Goal: Information Seeking & Learning: Understand process/instructions

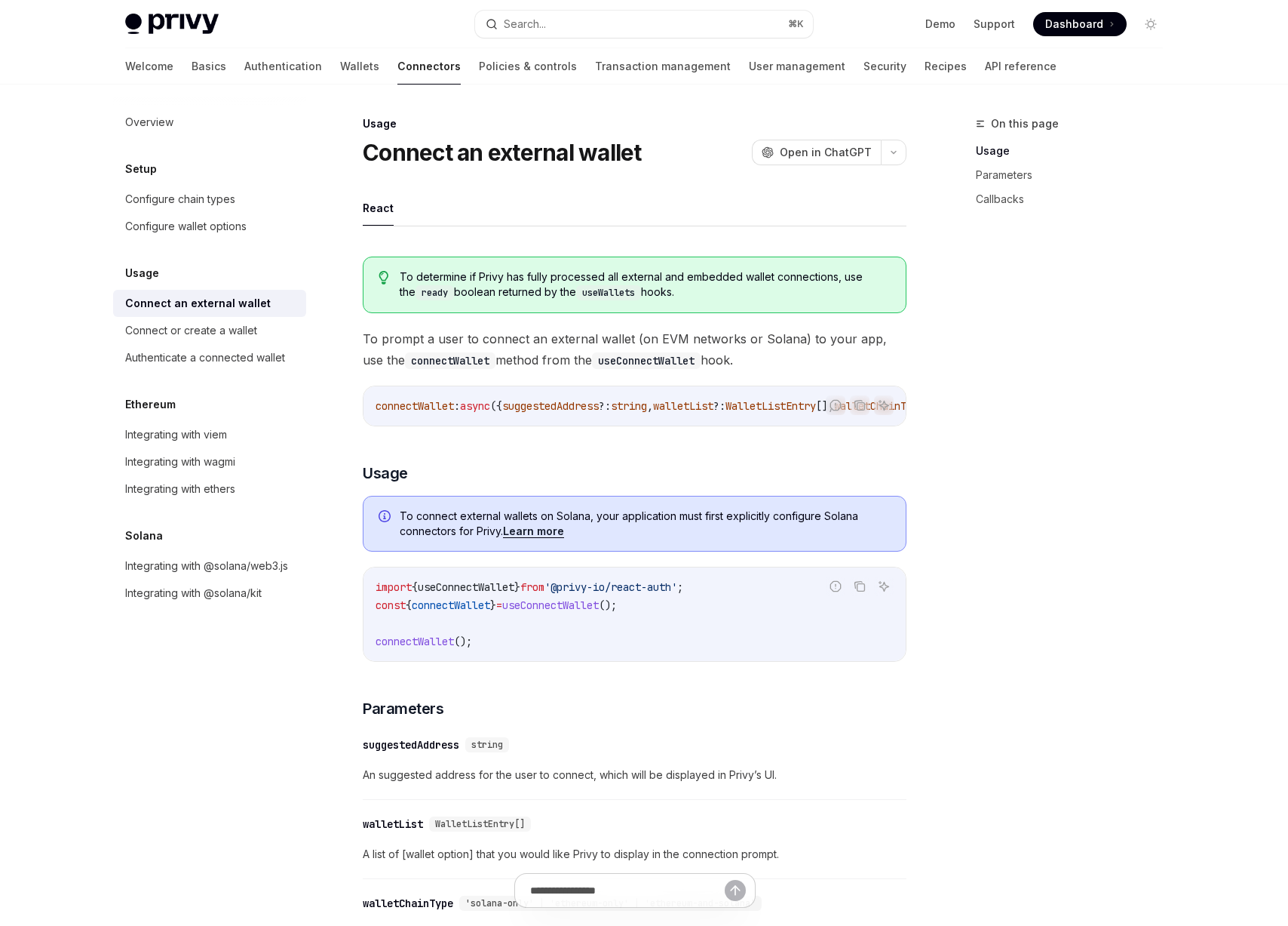
drag, startPoint x: 373, startPoint y: 339, endPoint x: 787, endPoint y: 356, distance: 414.3
click at [787, 356] on span "To prompt a user to connect an external wallet (on EVM networks or Solana) to y…" at bounding box center [634, 349] width 543 height 42
drag, startPoint x: 784, startPoint y: 360, endPoint x: 364, endPoint y: 340, distance: 420.5
click at [364, 340] on span "To prompt a user to connect an external wallet (on EVM networks or Solana) to y…" at bounding box center [634, 349] width 543 height 42
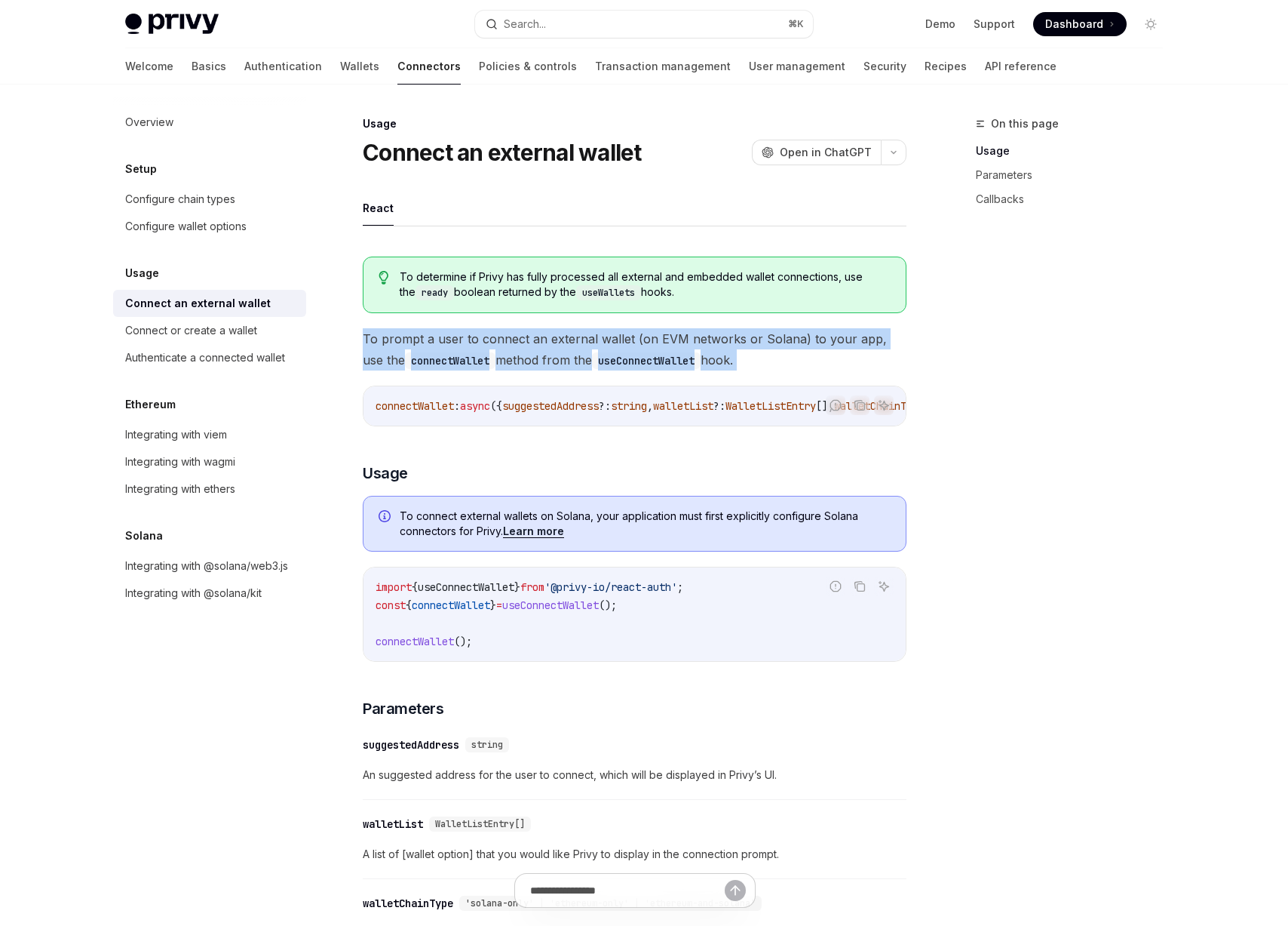
drag, startPoint x: 364, startPoint y: 340, endPoint x: 798, endPoint y: 364, distance: 434.7
click at [798, 364] on span "To prompt a user to connect an external wallet (on EVM networks or Solana) to y…" at bounding box center [634, 349] width 543 height 42
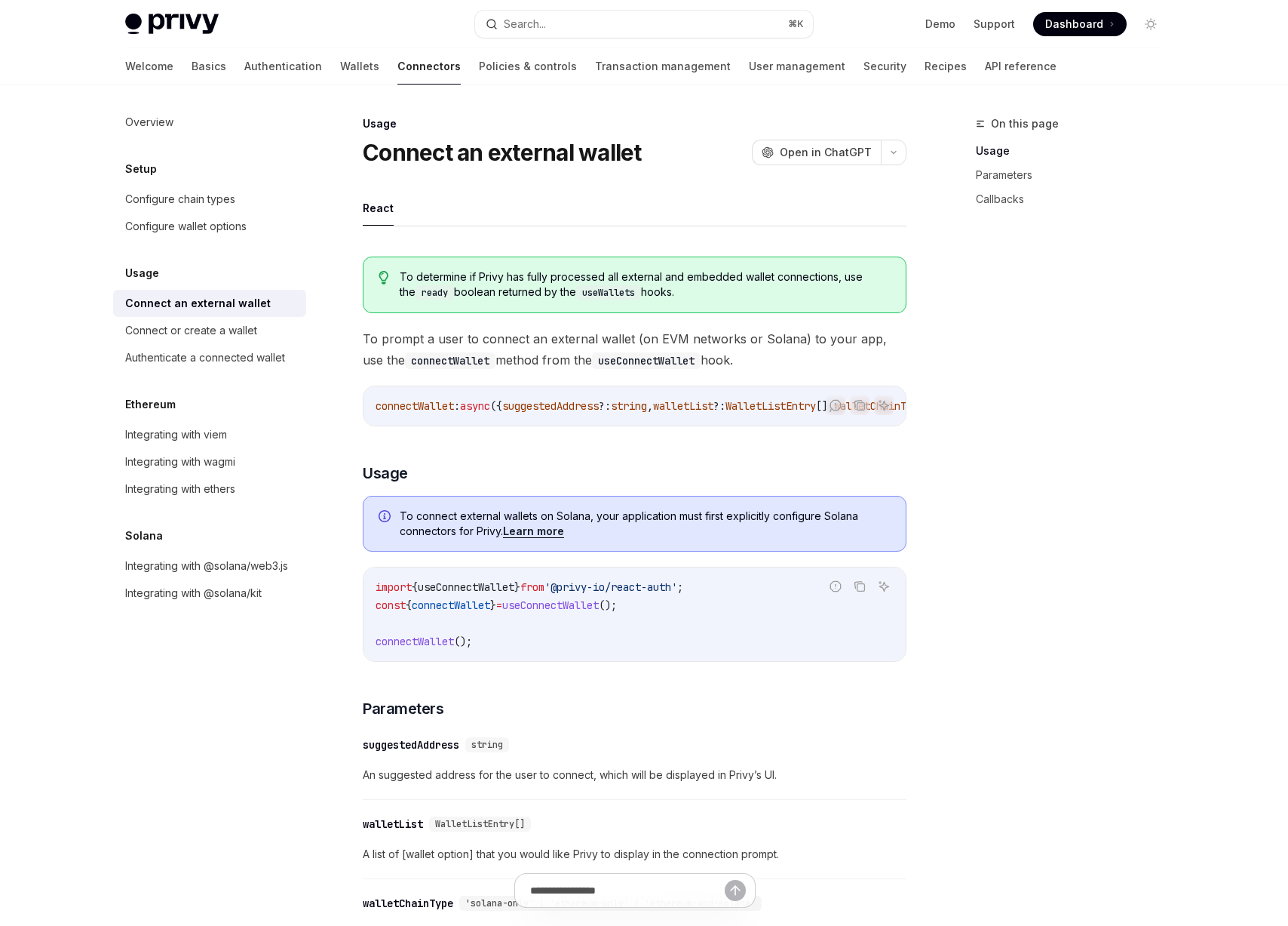
click at [527, 271] on span "To determine if Privy has fully processed all external and embedded wallet conn…" at bounding box center [645, 285] width 491 height 30
drag, startPoint x: 527, startPoint y: 271, endPoint x: 693, endPoint y: 269, distance: 166.0
click at [527, 271] on span "To determine if Privy has fully processed all external and embedded wallet conn…" at bounding box center [645, 285] width 491 height 30
click at [730, 269] on span "To determine if Privy has fully processed all external and embedded wallet conn…" at bounding box center [645, 285] width 491 height 30
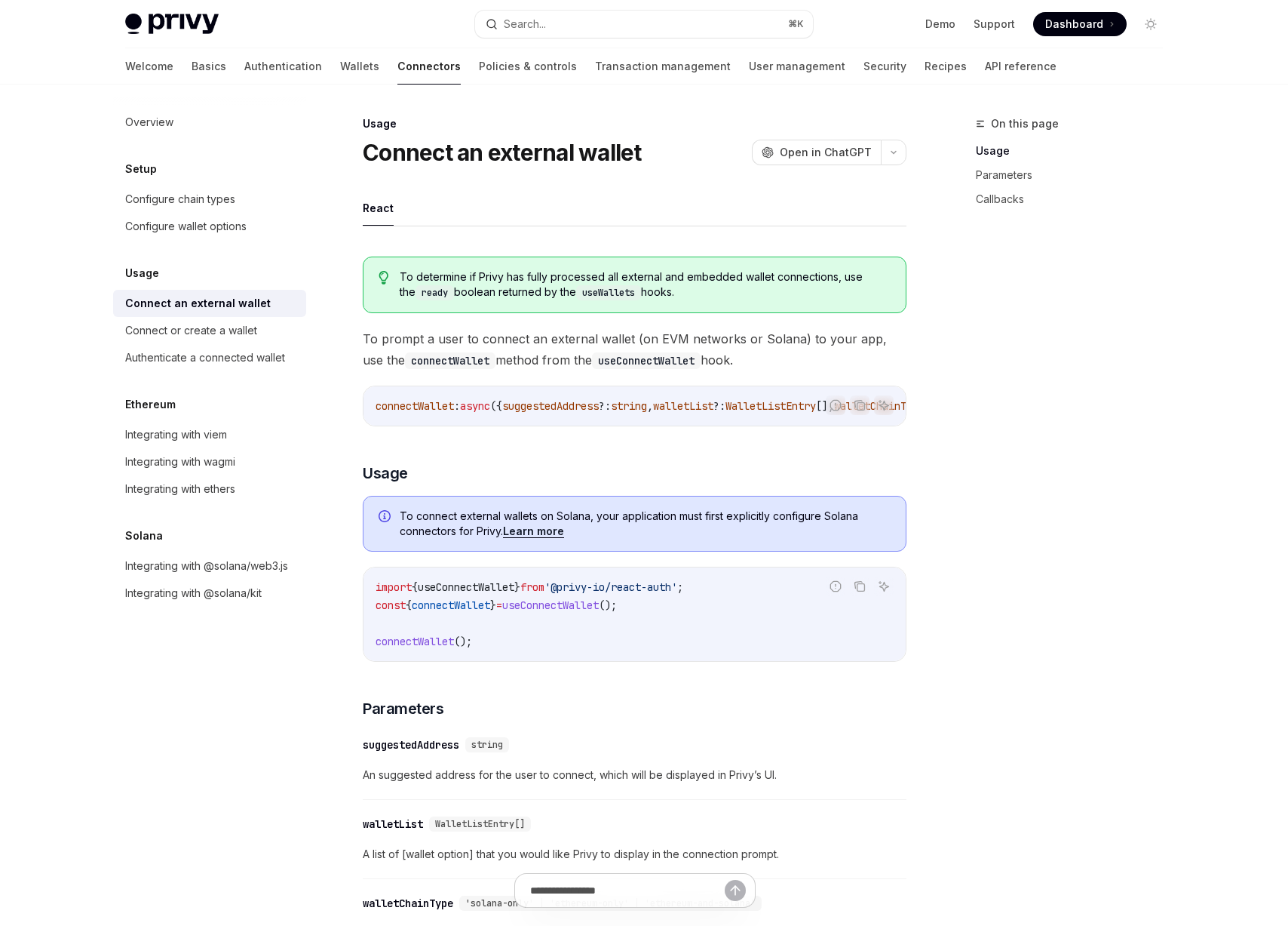
drag, startPoint x: 711, startPoint y: 291, endPoint x: 384, endPoint y: 267, distance: 327.9
click at [384, 267] on div "To determine if Privy has fully processed all external and embedded wallet conn…" at bounding box center [634, 284] width 543 height 56
click at [495, 277] on span "To determine if Privy has fully processed all external and embedded wallet conn…" at bounding box center [645, 285] width 491 height 30
drag, startPoint x: 408, startPoint y: 272, endPoint x: 862, endPoint y: 302, distance: 455.0
click at [863, 302] on div "To determine if Privy has fully processed all external and embedded wallet conn…" at bounding box center [634, 284] width 543 height 56
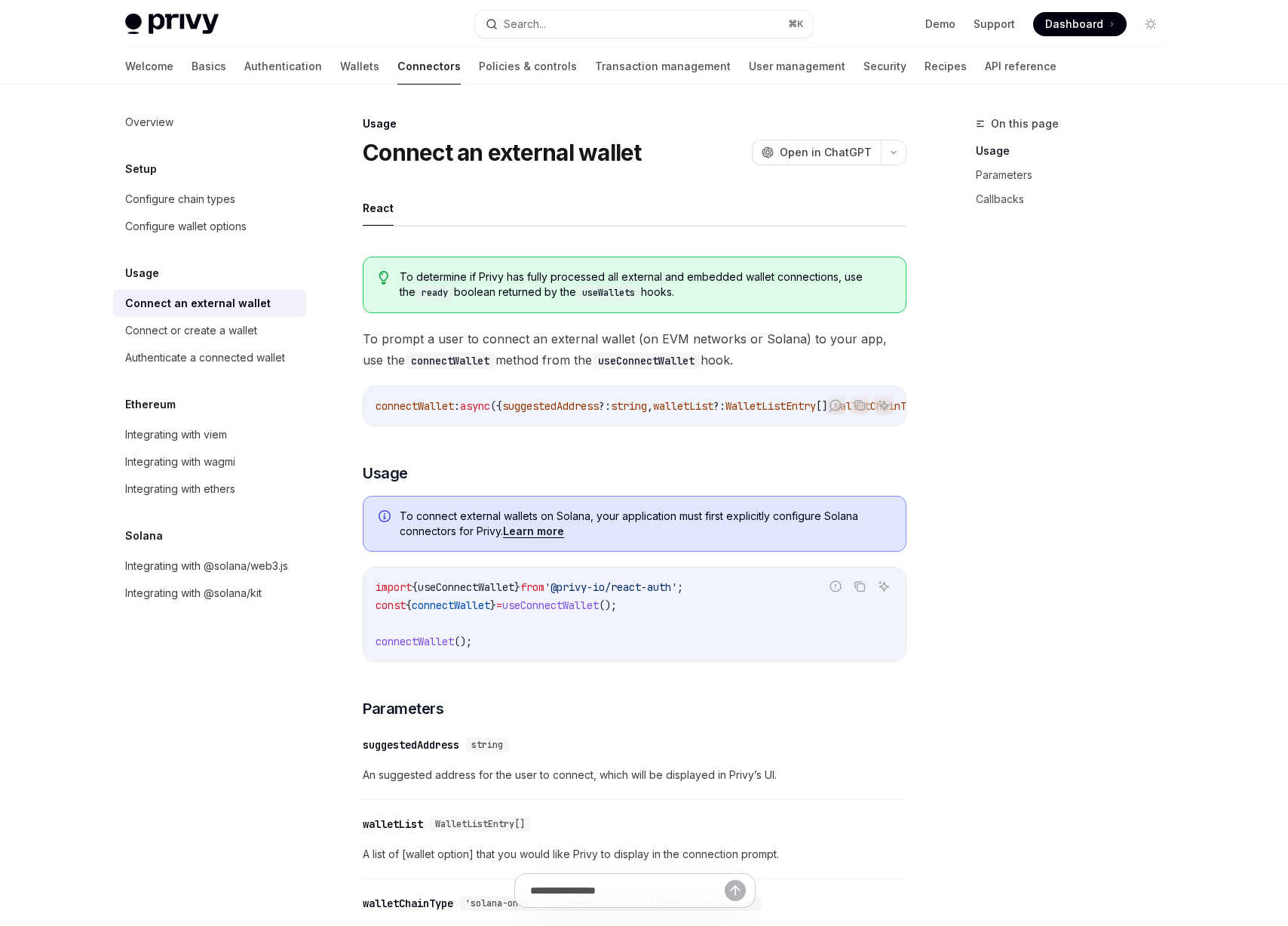
drag, startPoint x: 862, startPoint y: 302, endPoint x: 558, endPoint y: 504, distance: 365.0
click at [862, 302] on div "To determine if Privy has fully processed all external and embedded wallet conn…" at bounding box center [634, 284] width 543 height 56
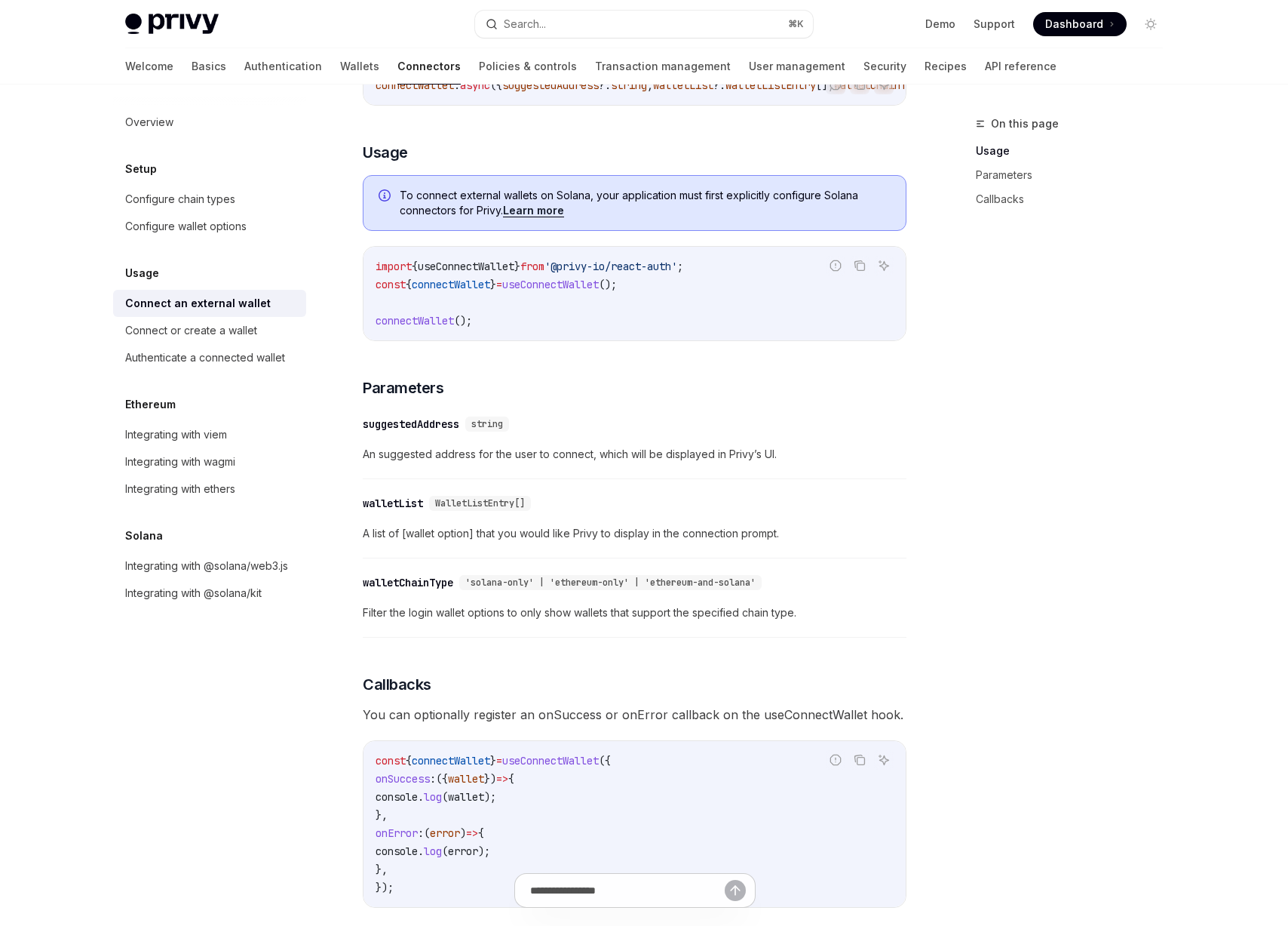
scroll to position [301, 0]
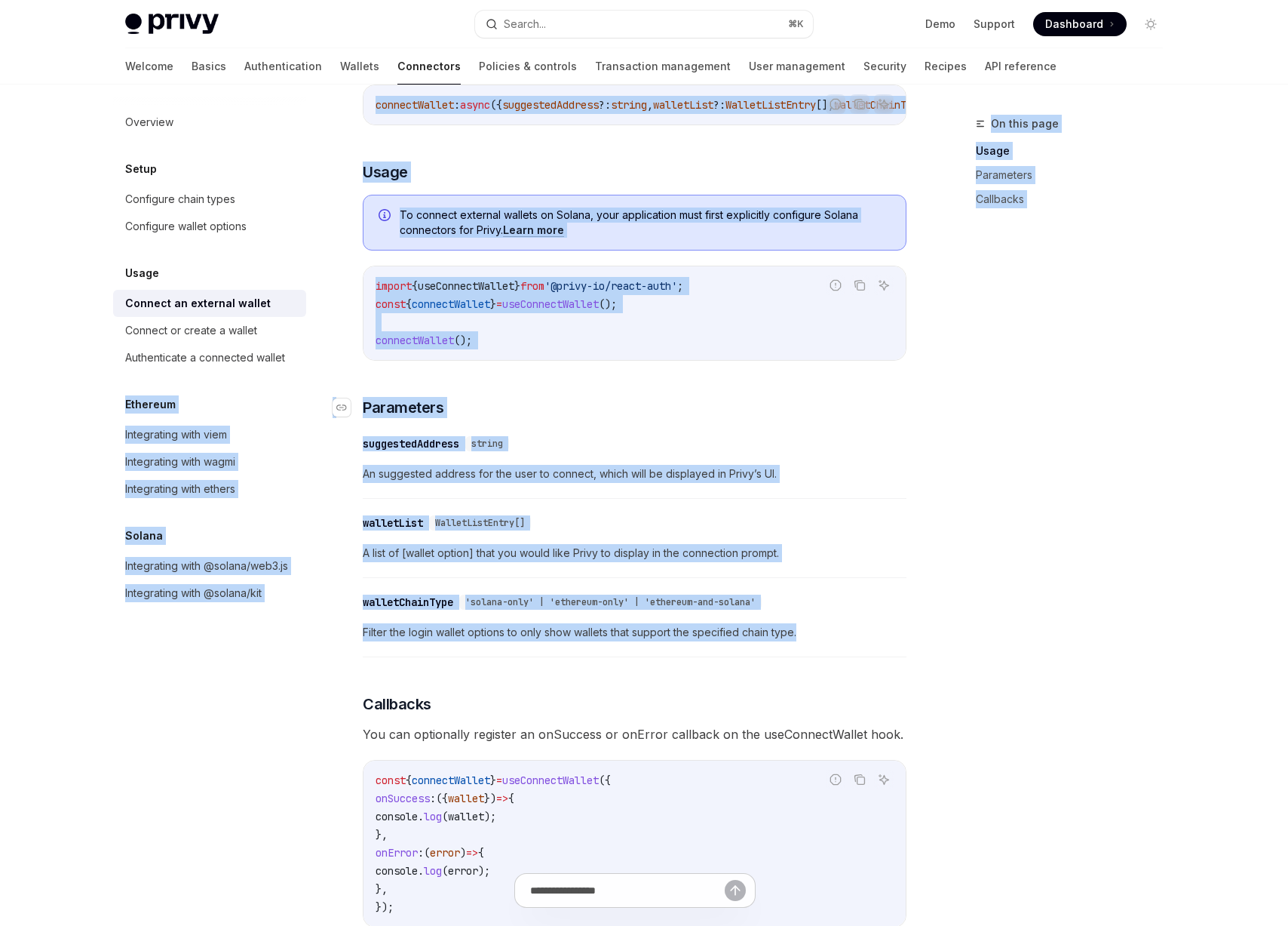
drag, startPoint x: 907, startPoint y: 659, endPoint x: 708, endPoint y: 413, distance: 316.4
click at [317, 385] on div "Overview Setup Configure chain types Configure wallet options Usage Connect an …" at bounding box center [644, 568] width 1110 height 1569
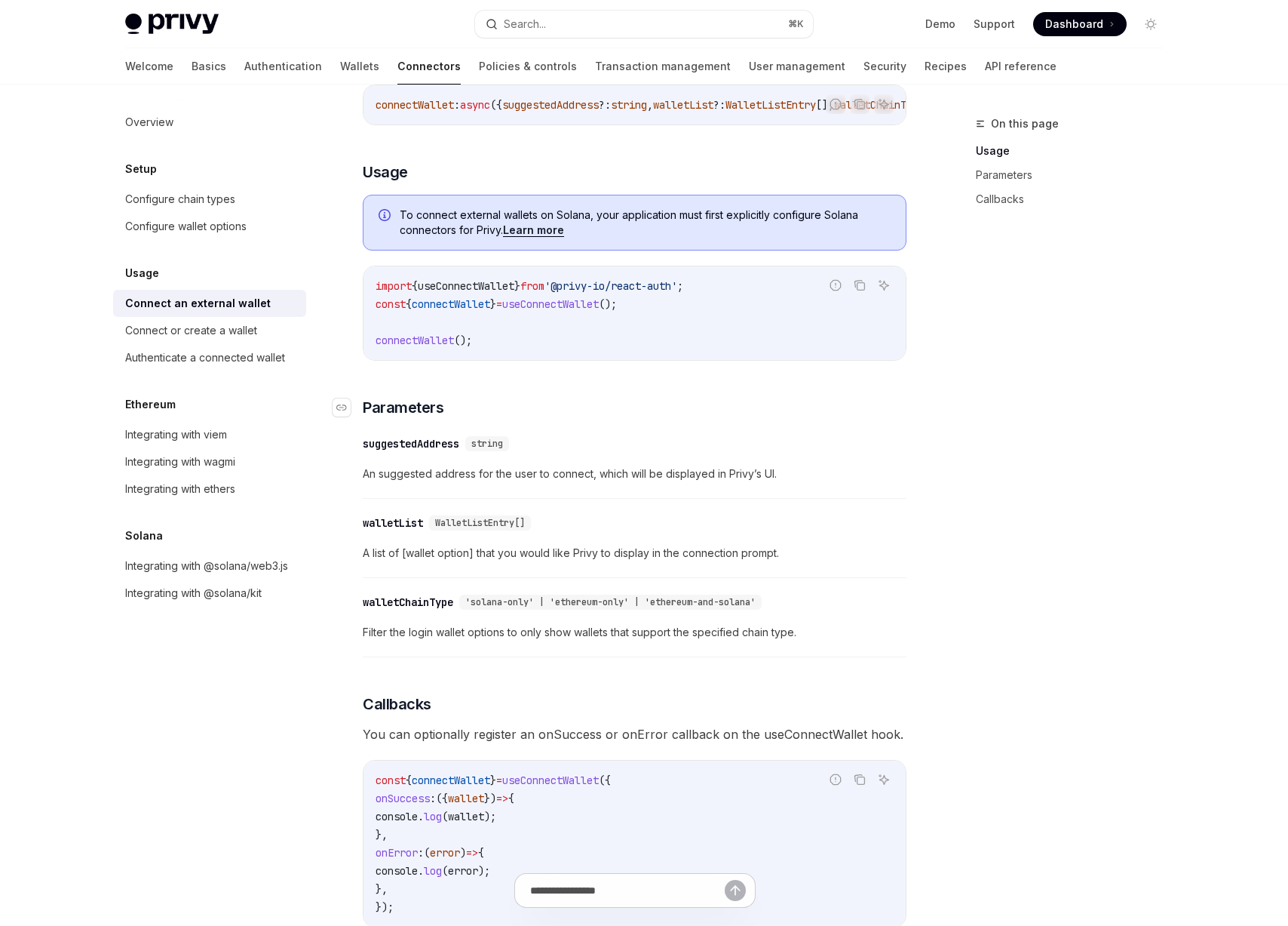
drag, startPoint x: 777, startPoint y: 420, endPoint x: 770, endPoint y: 423, distance: 7.6
click at [777, 418] on h3 "​ Parameters" at bounding box center [634, 407] width 543 height 21
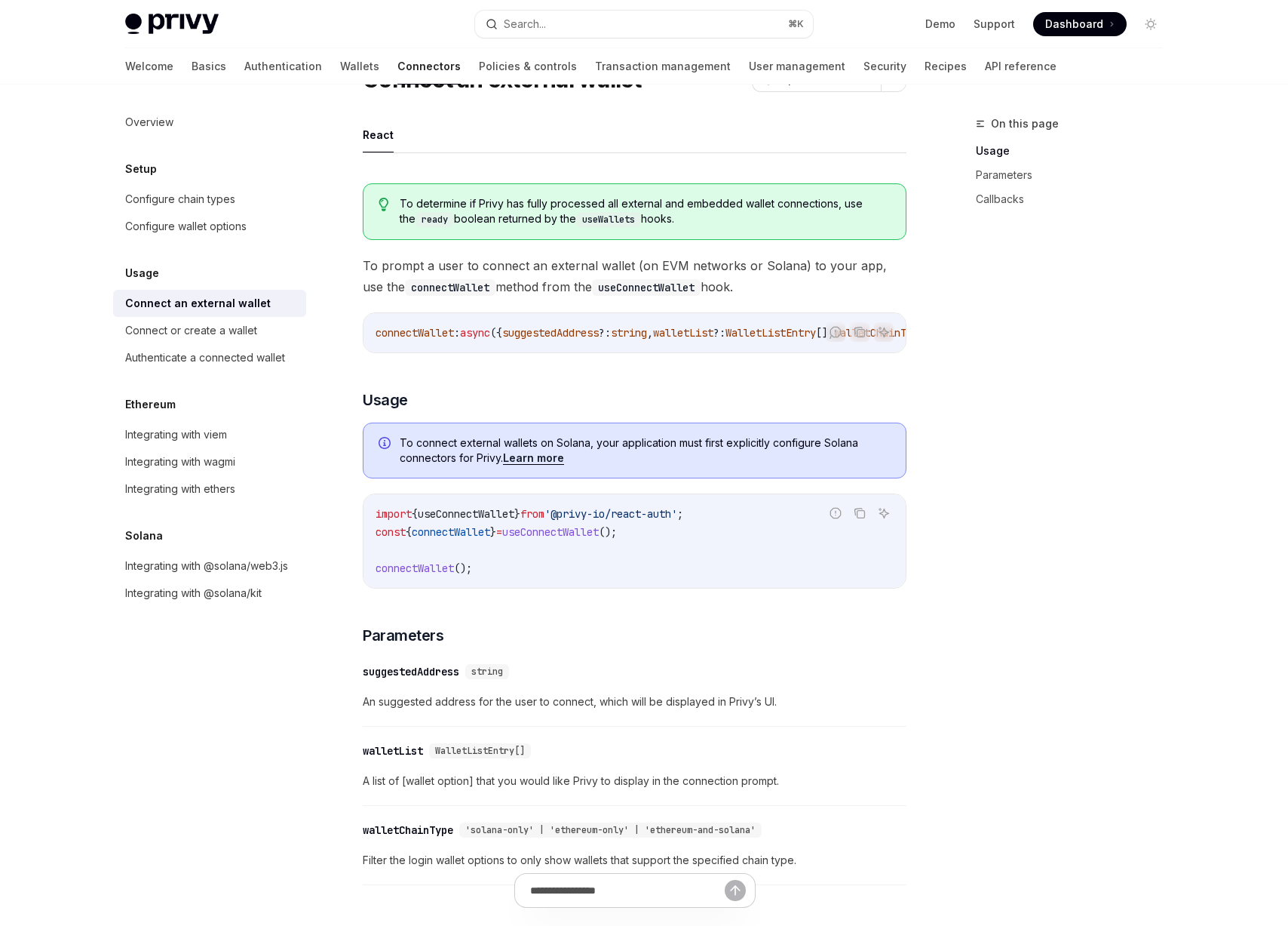
scroll to position [0, 0]
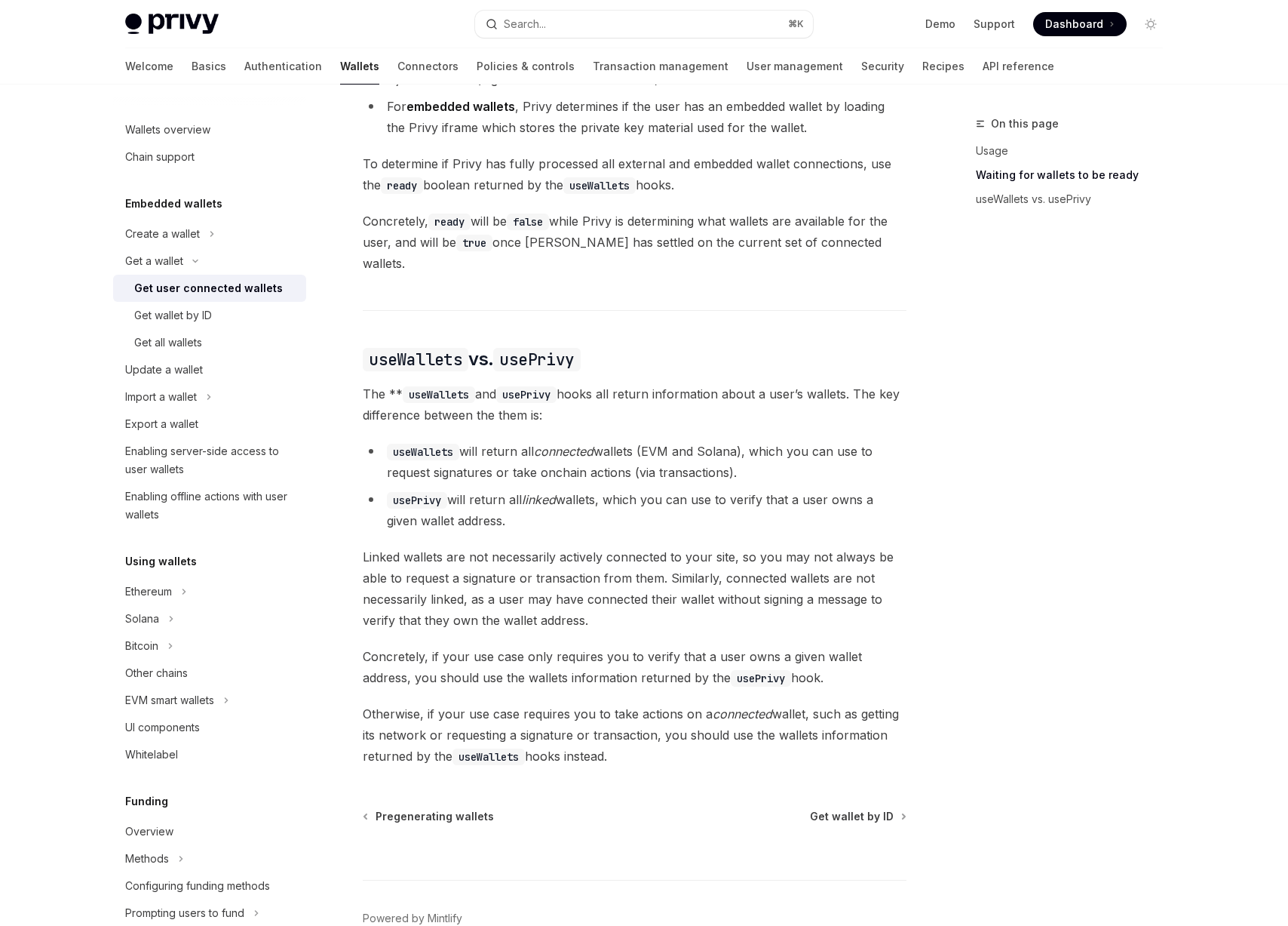
scroll to position [1092, 0]
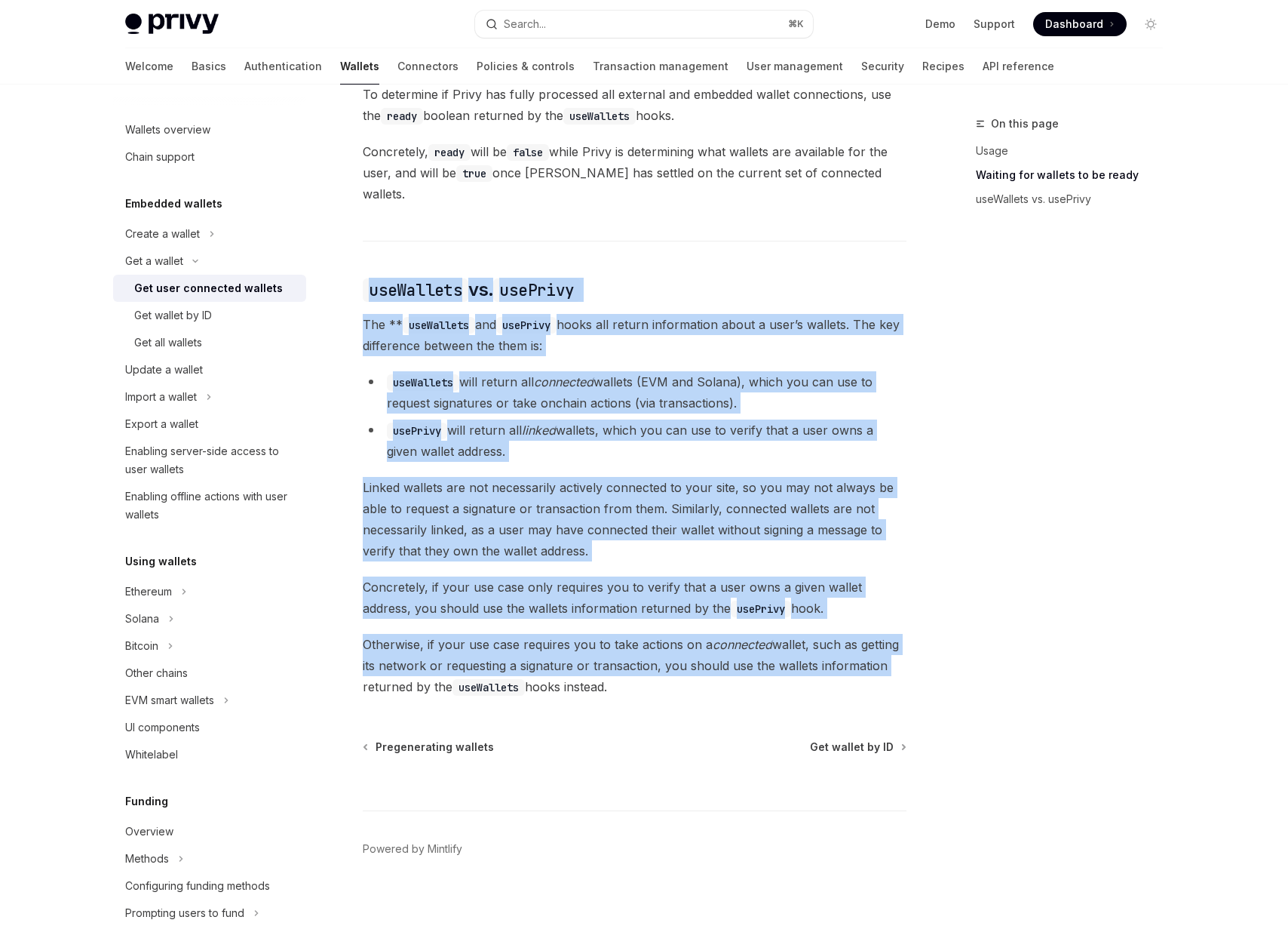
drag, startPoint x: 366, startPoint y: 262, endPoint x: 935, endPoint y: 660, distance: 694.4
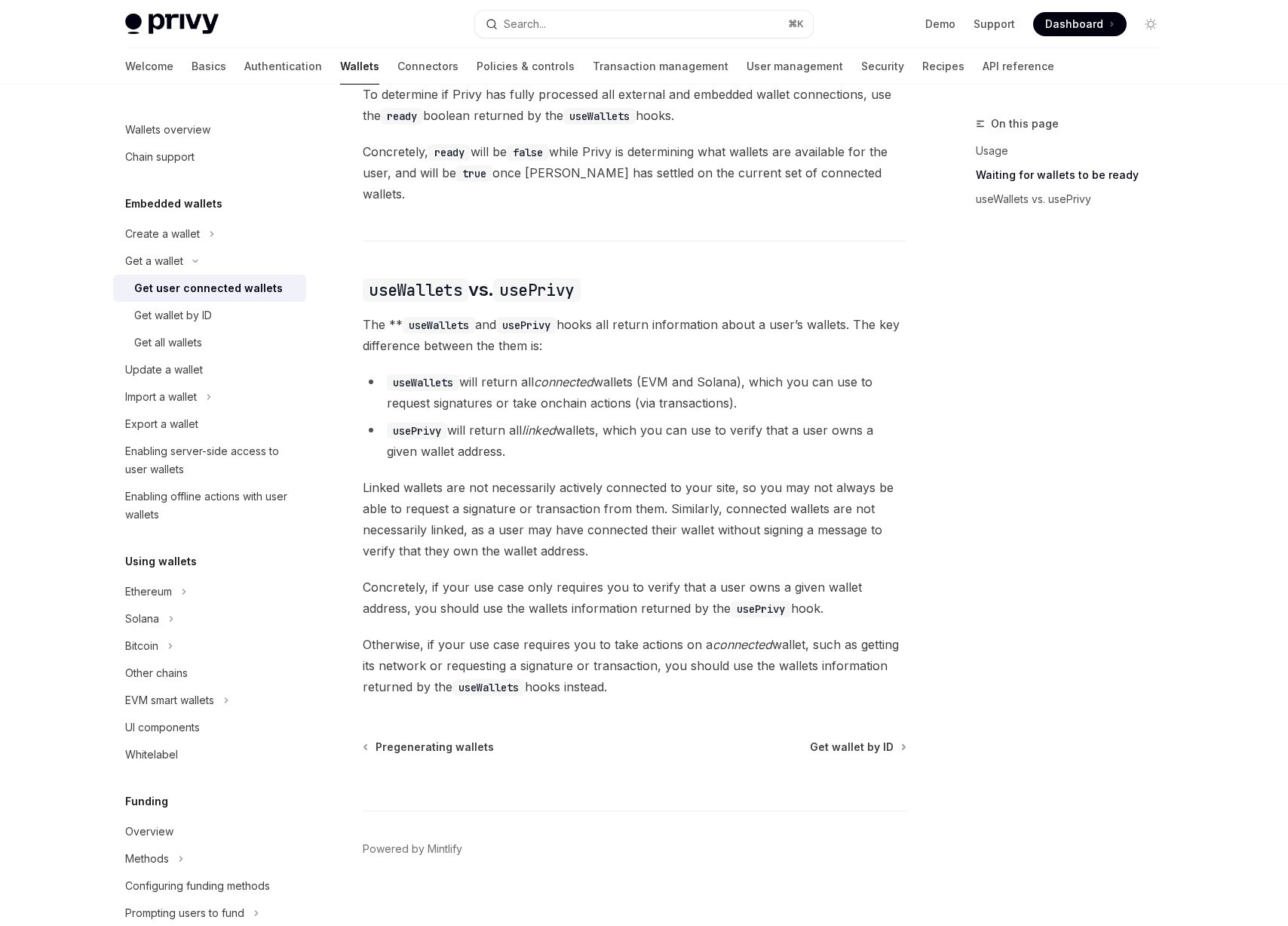
drag, startPoint x: 935, startPoint y: 660, endPoint x: 375, endPoint y: 252, distance: 692.9
click at [375, 252] on div "Ethereum Solana To access connected wallets with the React SDK, use the wallets…" at bounding box center [634, 99] width 543 height 1195
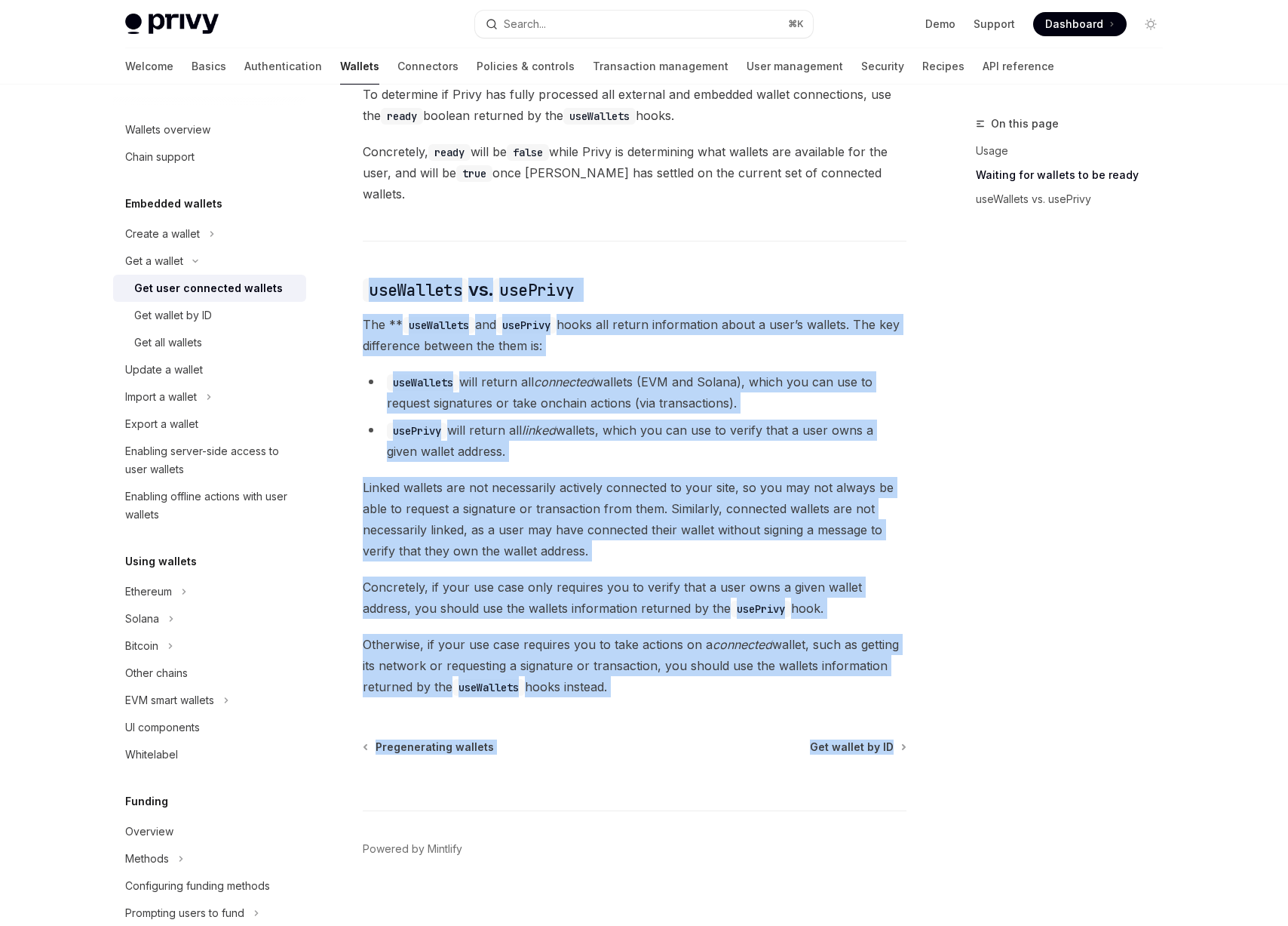
drag, startPoint x: 375, startPoint y: 252, endPoint x: 928, endPoint y: 701, distance: 712.3
drag, startPoint x: 907, startPoint y: 679, endPoint x: 377, endPoint y: 266, distance: 671.9
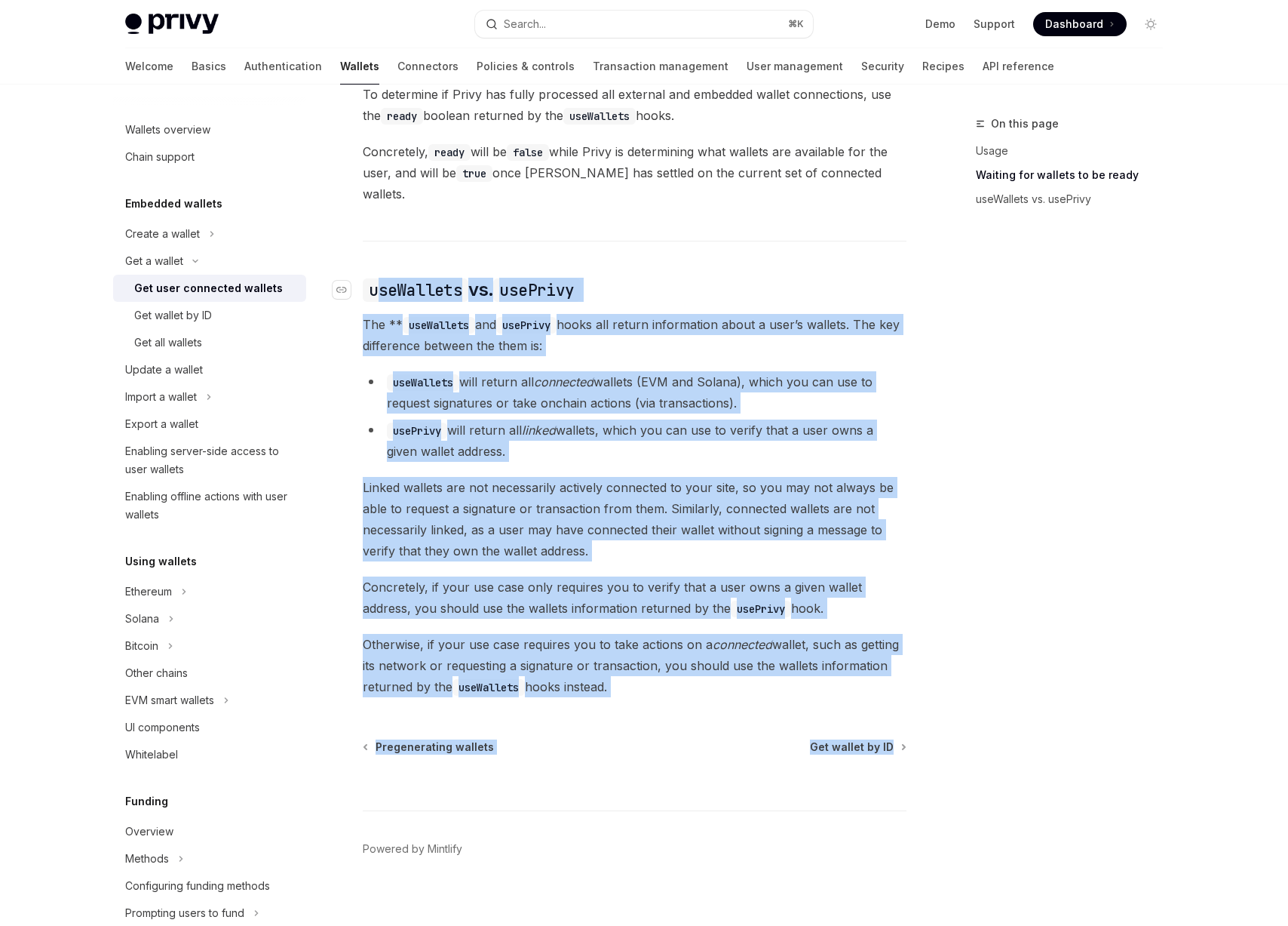
click at [377, 278] on code "useWallets" at bounding box center [415, 289] width 106 height 24
drag, startPoint x: 377, startPoint y: 266, endPoint x: 776, endPoint y: 665, distance: 564.3
click at [776, 665] on div "Ethereum Solana To access connected wallets with the React SDK, use the wallets…" at bounding box center [634, 99] width 543 height 1195
click at [776, 665] on span "Otherwise, if your use case requires you to take actions on a connected wallet,…" at bounding box center [634, 665] width 543 height 64
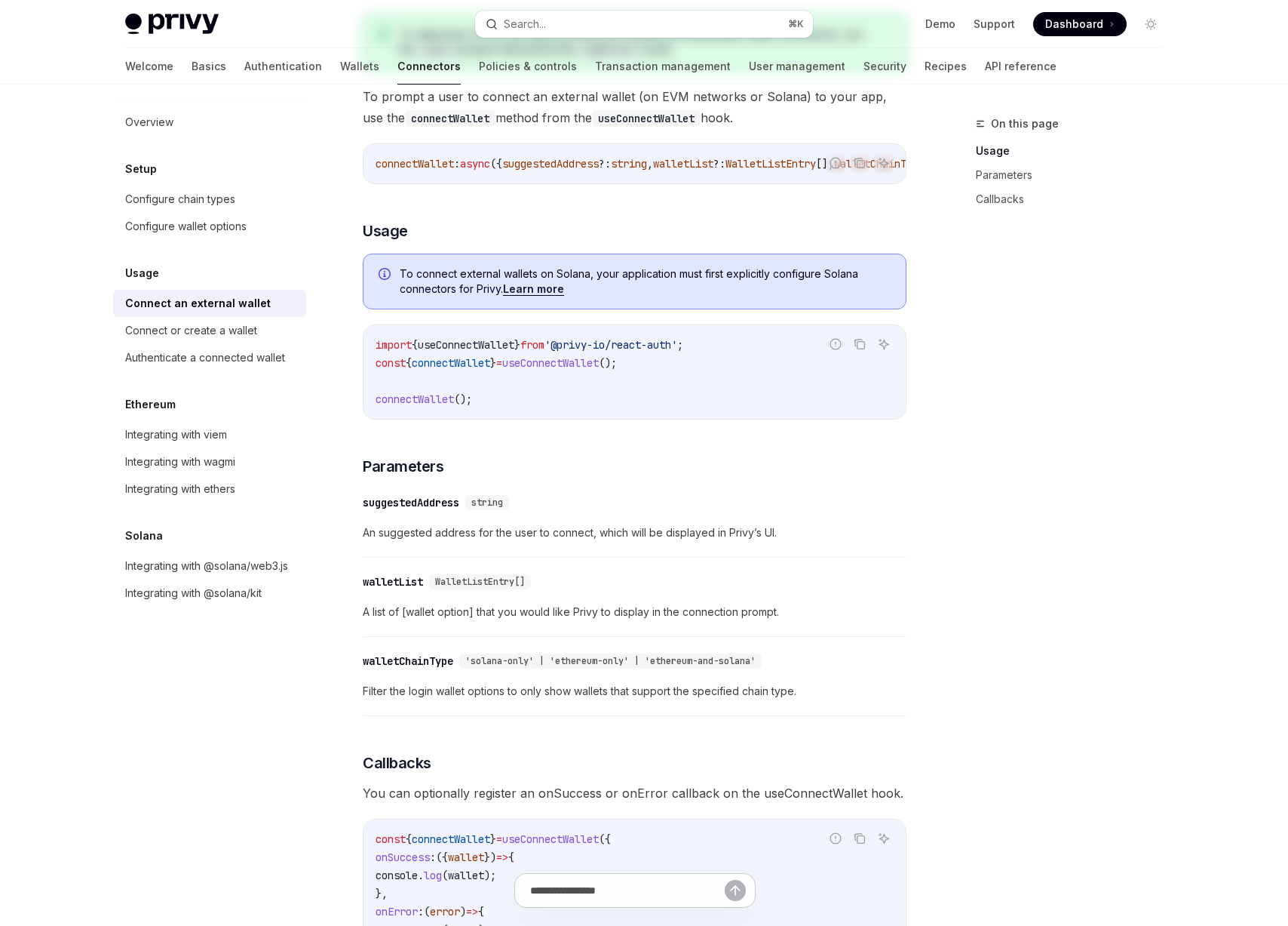
scroll to position [475, 0]
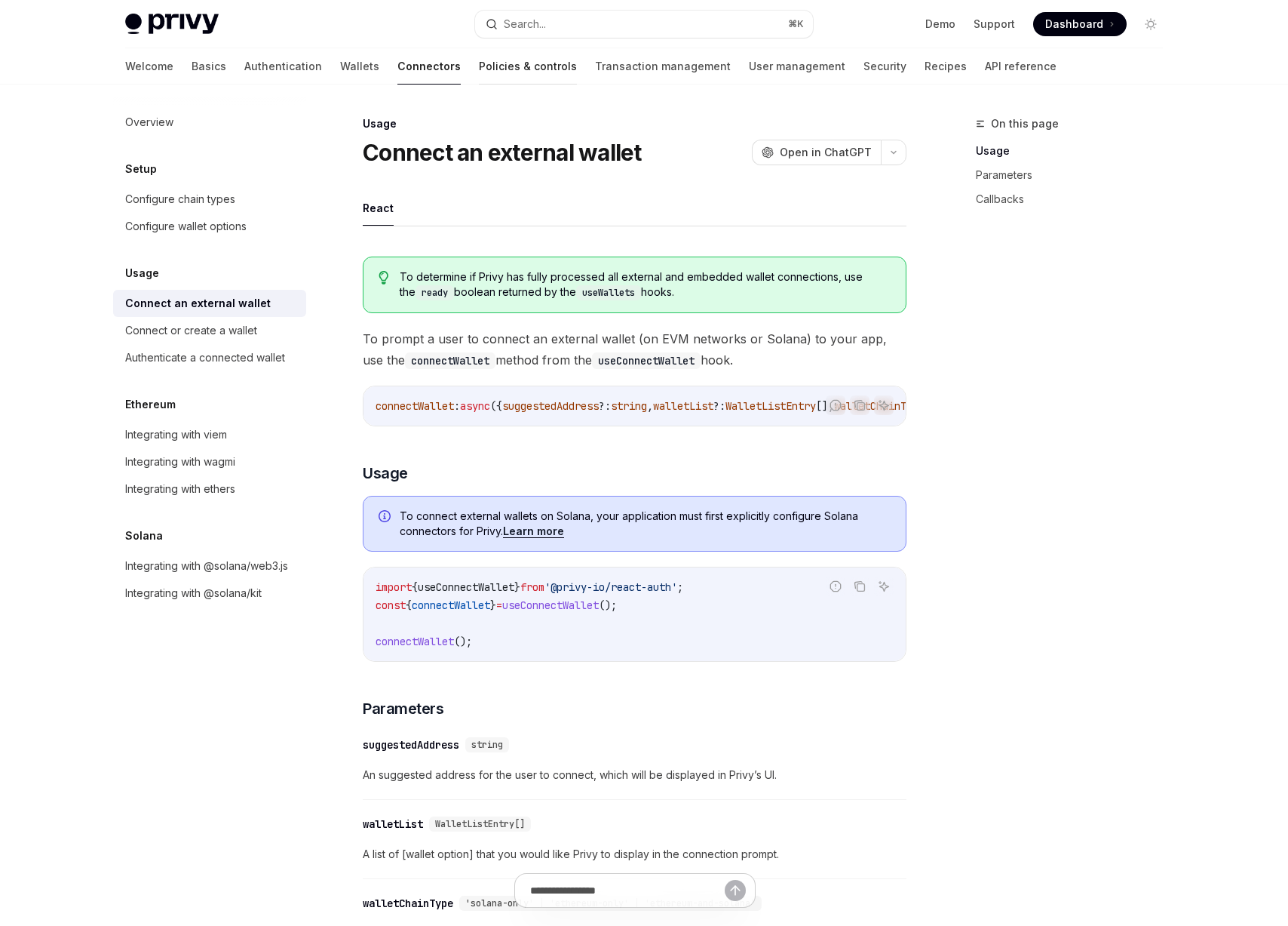
click at [537, 135] on div "Usage Connect an external wallet OpenAI Open in ChatGPT" at bounding box center [634, 141] width 543 height 49
